Goal: Information Seeking & Learning: Learn about a topic

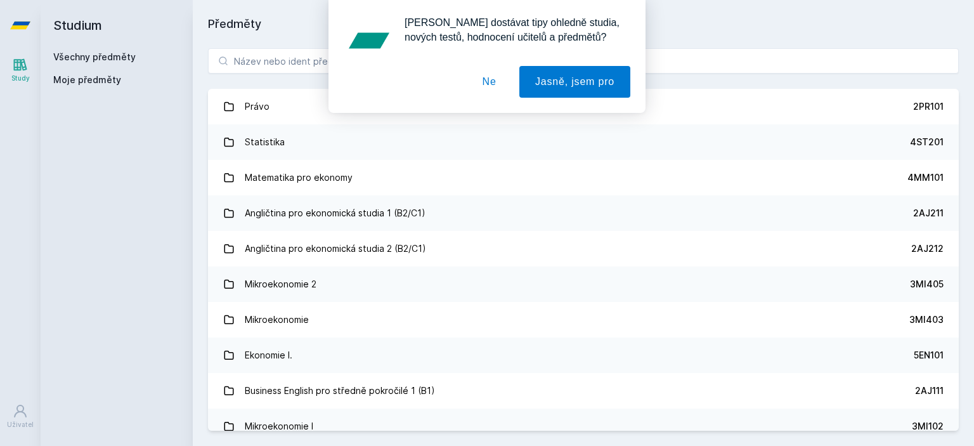
click at [339, 63] on div "[PERSON_NAME] dostávat tipy ohledně studia, nových testů, hodnocení učitelů a p…" at bounding box center [487, 56] width 317 height 113
click at [482, 84] on button "Ne" at bounding box center [490, 82] width 46 height 32
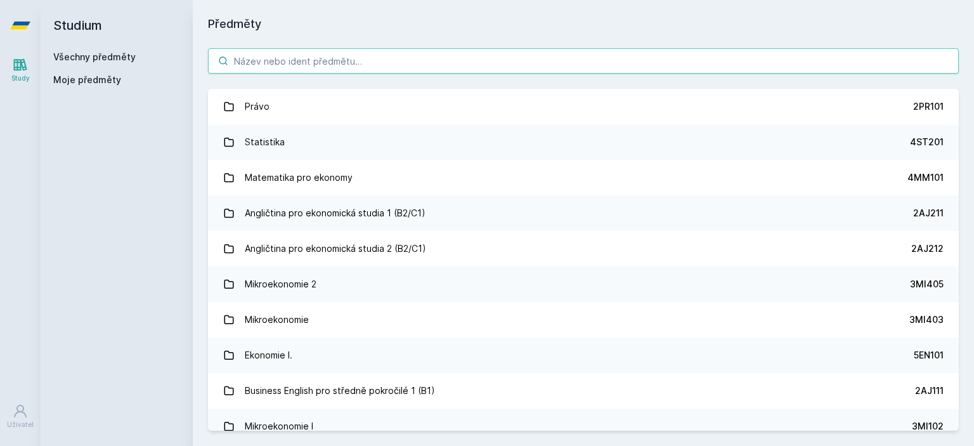
click at [381, 58] on input "search" at bounding box center [583, 60] width 751 height 25
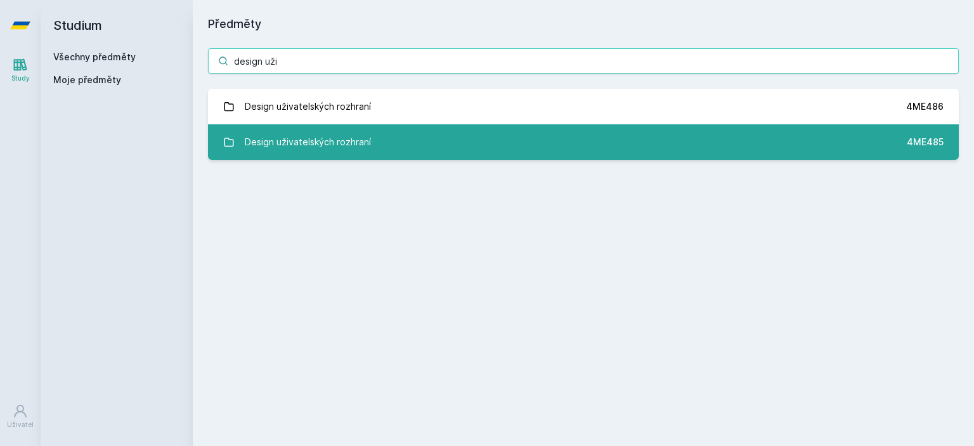
type input "design uži"
click at [367, 147] on div "Design uživatelských rozhraní" at bounding box center [308, 141] width 126 height 25
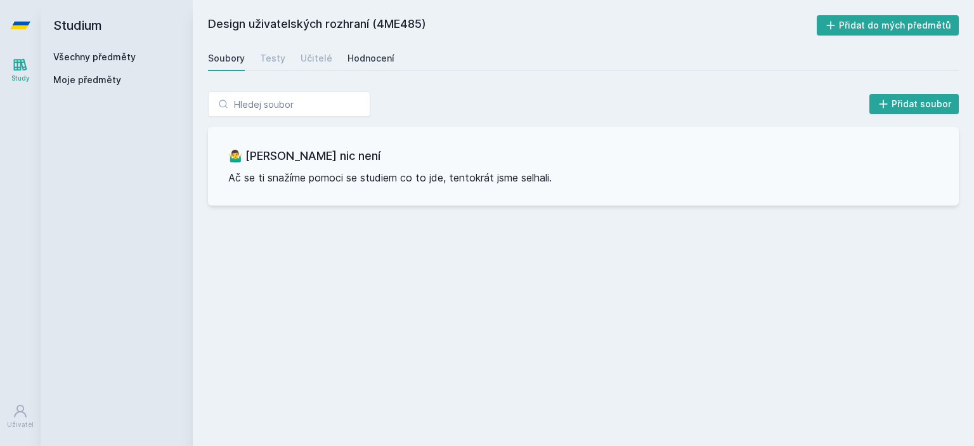
click at [363, 63] on div "Hodnocení" at bounding box center [371, 58] width 47 height 13
click at [322, 60] on div "Učitelé" at bounding box center [317, 58] width 32 height 13
click at [99, 55] on link "Všechny předměty" at bounding box center [94, 56] width 82 height 11
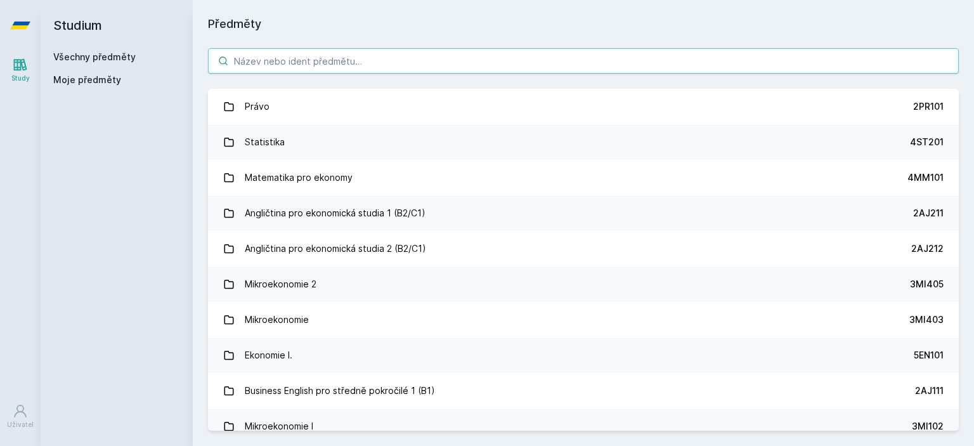
click at [358, 60] on input "search" at bounding box center [583, 60] width 751 height 25
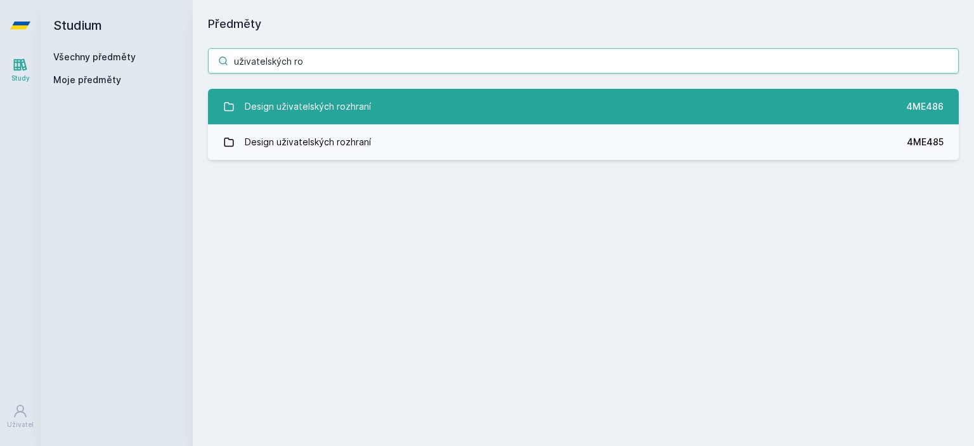
type input "uživatelských ro"
click at [358, 95] on div "Design uživatelských rozhraní" at bounding box center [308, 106] width 126 height 25
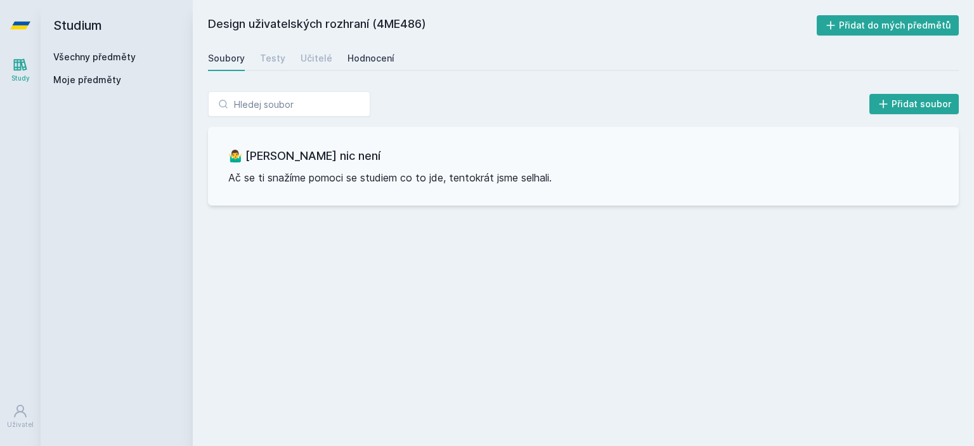
click at [370, 62] on div "Hodnocení" at bounding box center [371, 58] width 47 height 13
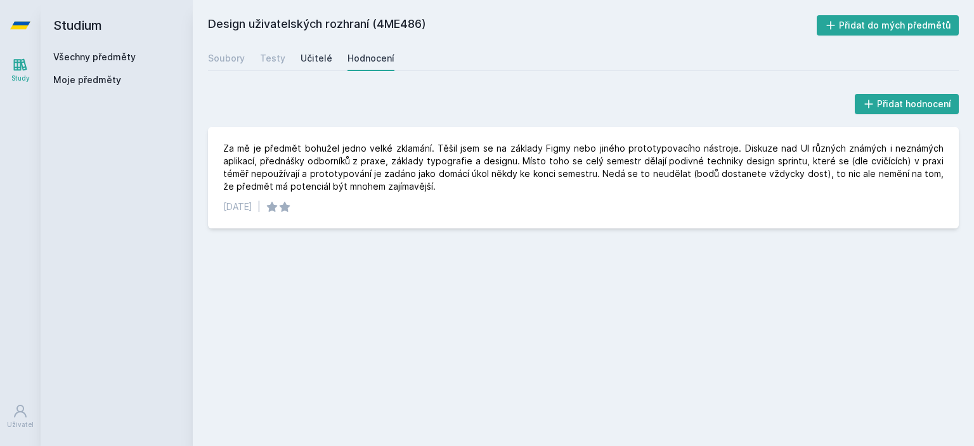
click at [315, 56] on div "Učitelé" at bounding box center [317, 58] width 32 height 13
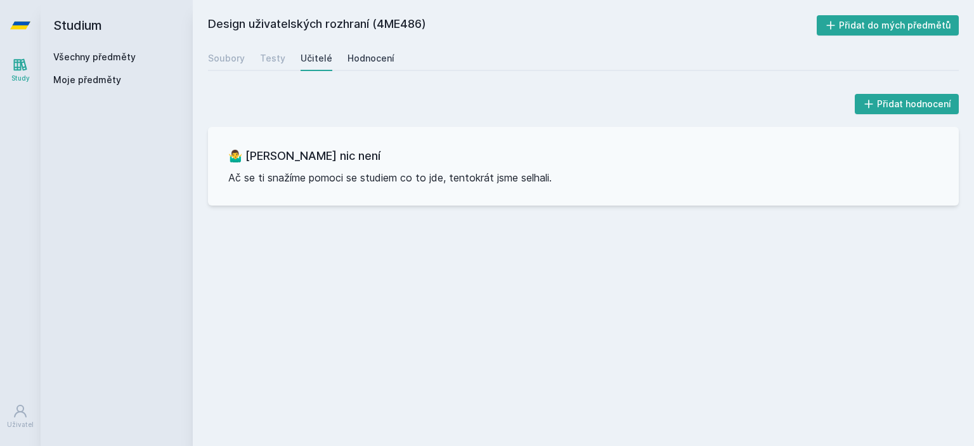
click at [364, 60] on div "Hodnocení" at bounding box center [371, 58] width 47 height 13
